Goal: Check status: Check status

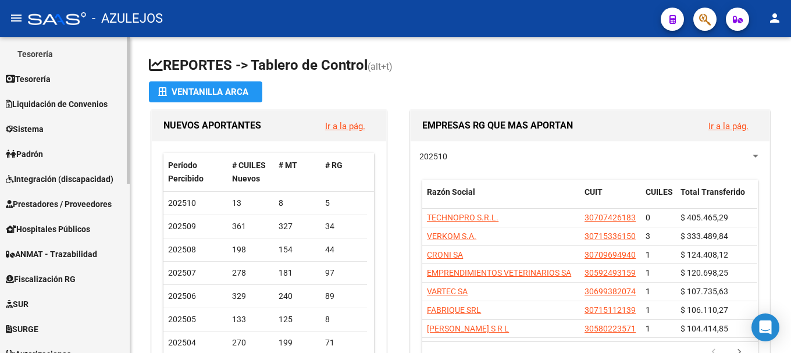
scroll to position [233, 0]
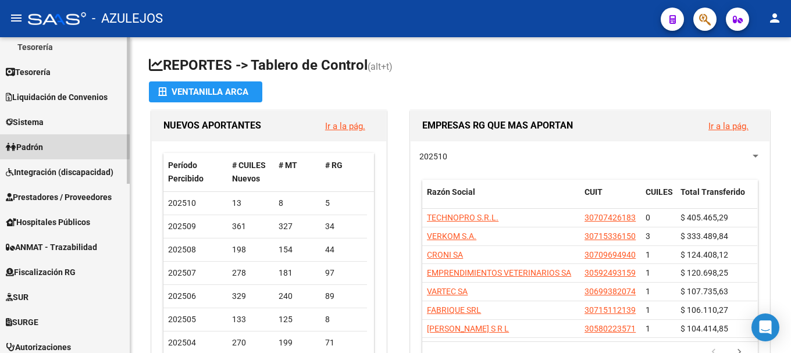
click at [52, 142] on link "Padrón" at bounding box center [65, 146] width 130 height 25
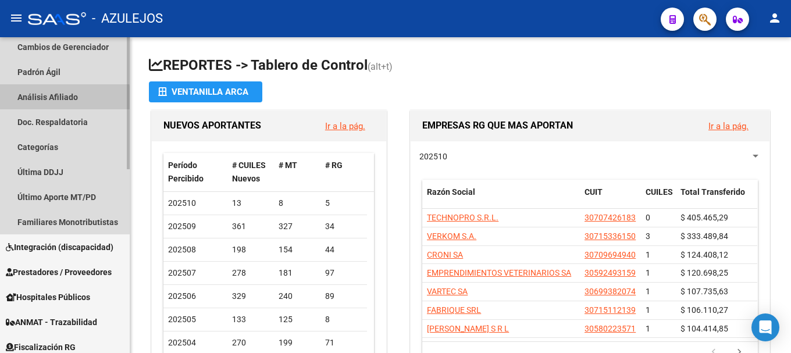
click at [57, 99] on link "Análisis Afiliado" at bounding box center [65, 96] width 130 height 25
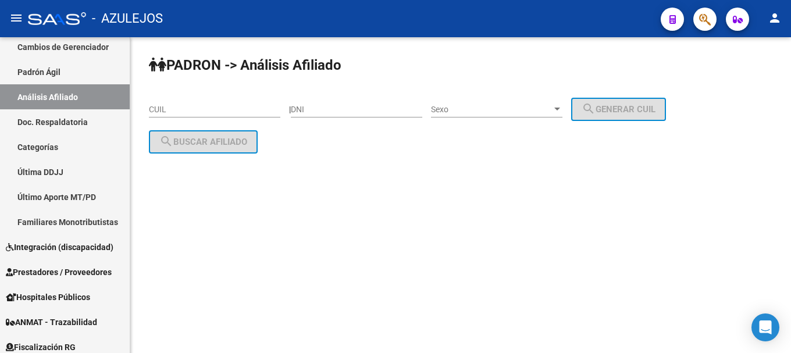
click at [327, 106] on input "DNI" at bounding box center [356, 110] width 131 height 10
type input "32255080"
click at [562, 107] on div at bounding box center [557, 109] width 10 height 9
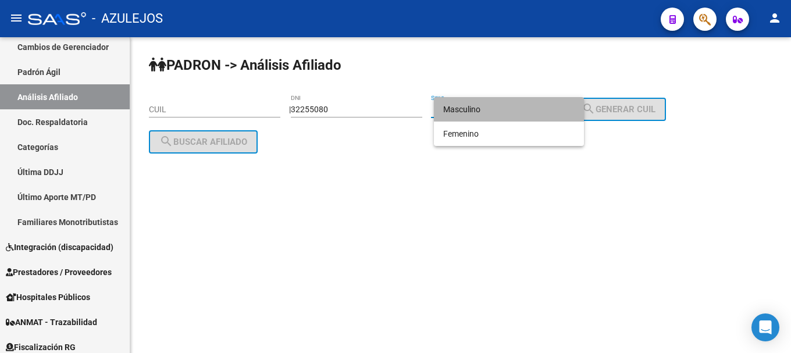
click at [537, 113] on span "Masculino" at bounding box center [508, 109] width 131 height 24
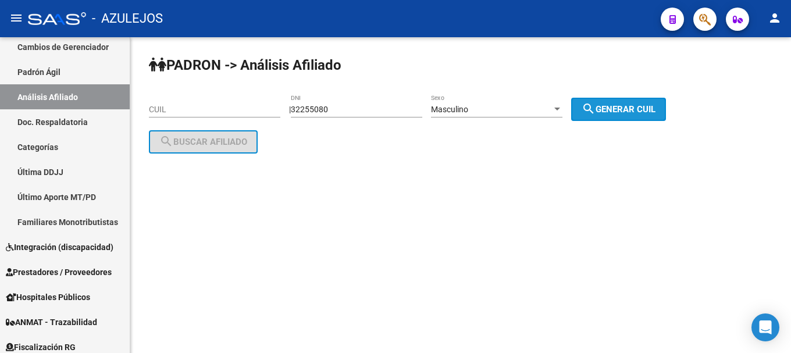
click at [636, 115] on button "search Generar CUIL" at bounding box center [618, 109] width 95 height 23
type input "20-32255080-5"
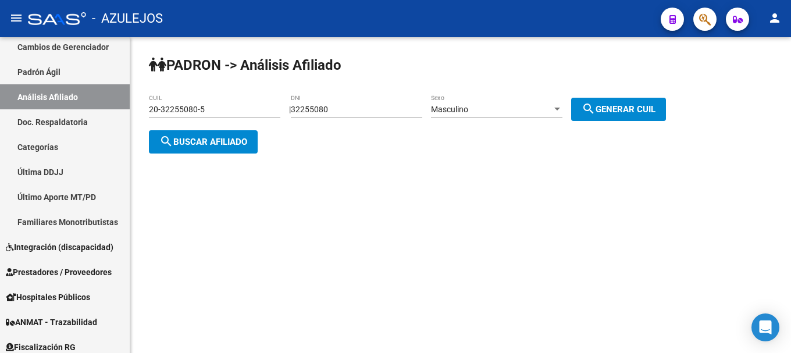
click at [197, 142] on span "search Buscar afiliado" at bounding box center [203, 142] width 88 height 10
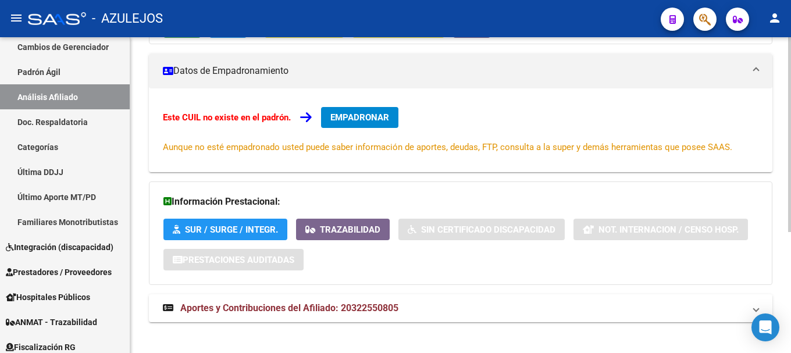
scroll to position [197, 0]
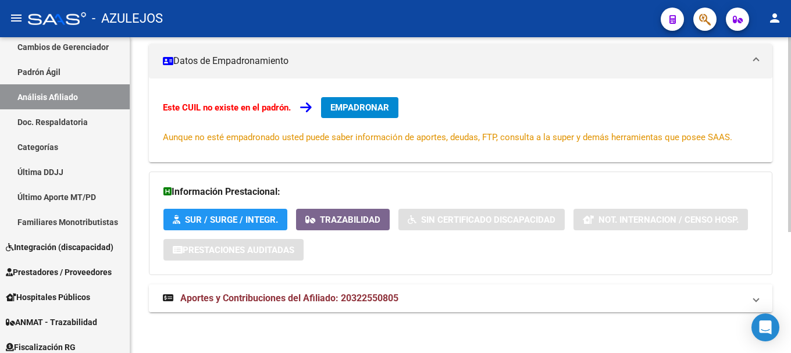
click at [322, 293] on span "Aportes y Contribuciones del Afiliado: 20322550805" at bounding box center [289, 298] width 218 height 11
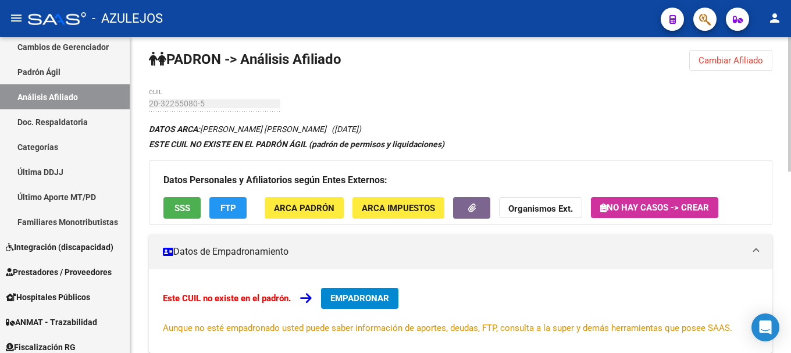
scroll to position [0, 0]
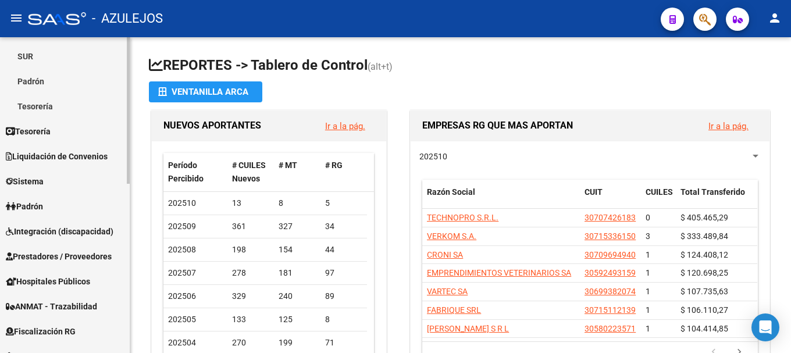
scroll to position [174, 0]
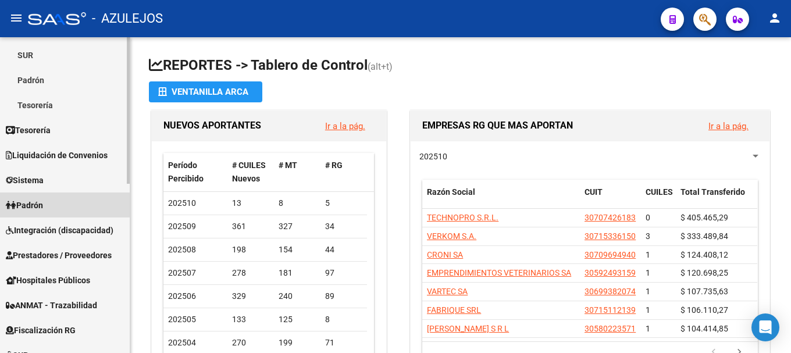
click at [56, 205] on link "Padrón" at bounding box center [65, 204] width 130 height 25
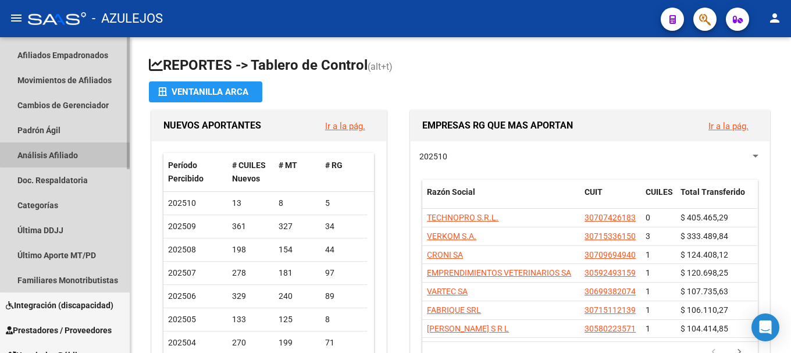
click at [76, 145] on link "Análisis Afiliado" at bounding box center [65, 154] width 130 height 25
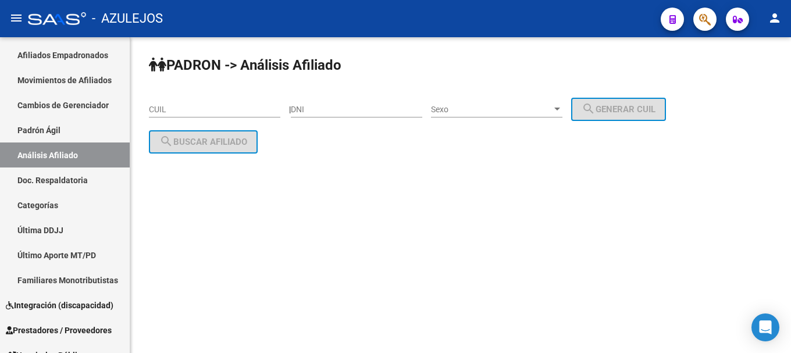
click at [349, 103] on div "DNI" at bounding box center [356, 105] width 131 height 23
type input "23858287"
click at [562, 106] on div at bounding box center [557, 109] width 10 height 9
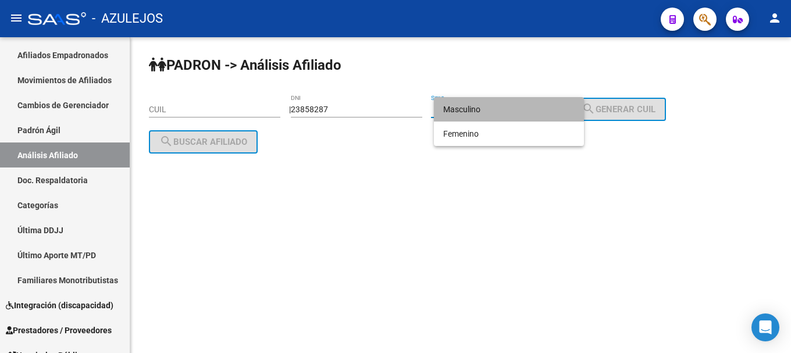
click at [551, 112] on span "Masculino" at bounding box center [508, 109] width 131 height 24
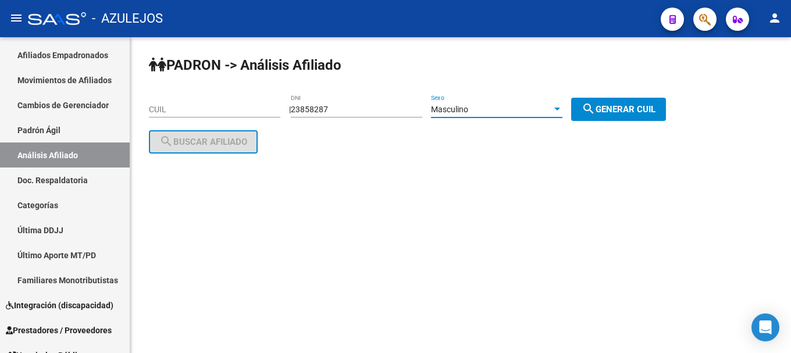
click at [647, 110] on span "search Generar CUIL" at bounding box center [619, 109] width 74 height 10
type input "20-23858287-4"
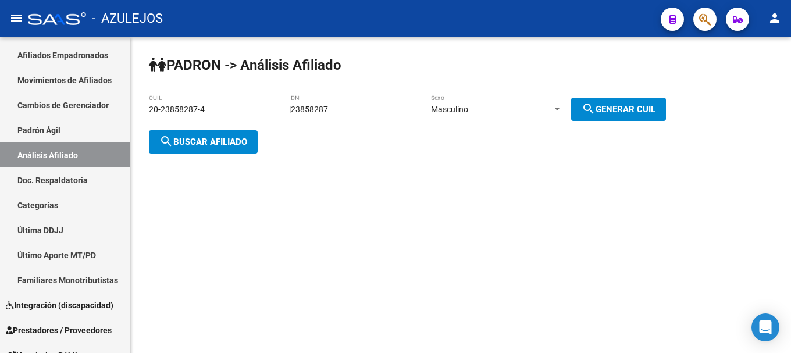
click at [262, 148] on div "PADRON -> Análisis Afiliado 20-23858287-4 CUIL | 23858287 DNI Masculino Sexo se…" at bounding box center [460, 114] width 661 height 154
click at [258, 145] on button "search Buscar afiliado" at bounding box center [203, 141] width 109 height 23
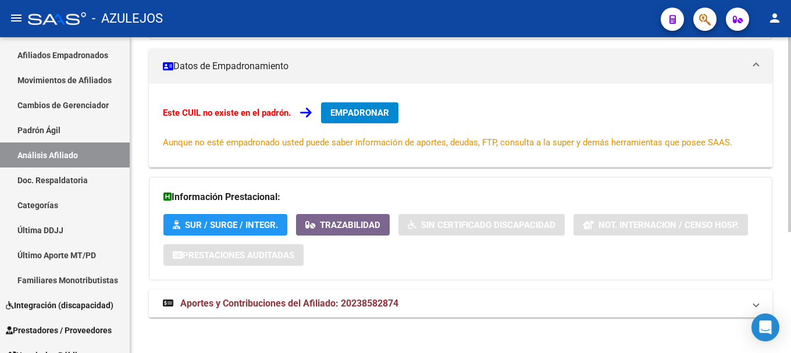
scroll to position [197, 0]
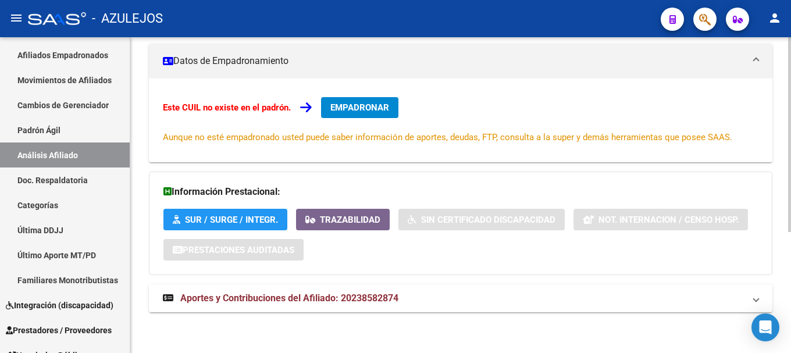
click at [341, 296] on span "Aportes y Contribuciones del Afiliado: 20238582874" at bounding box center [289, 298] width 218 height 11
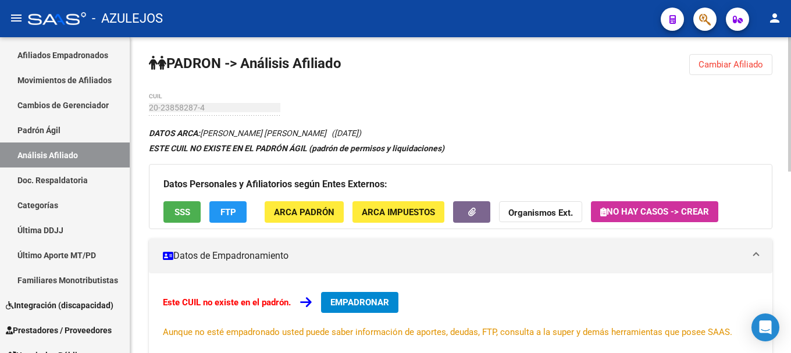
scroll to position [0, 0]
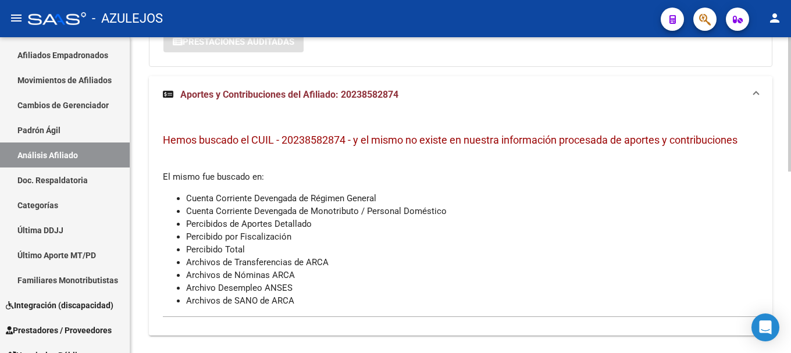
scroll to position [428, 0]
